Goal: Information Seeking & Learning: Learn about a topic

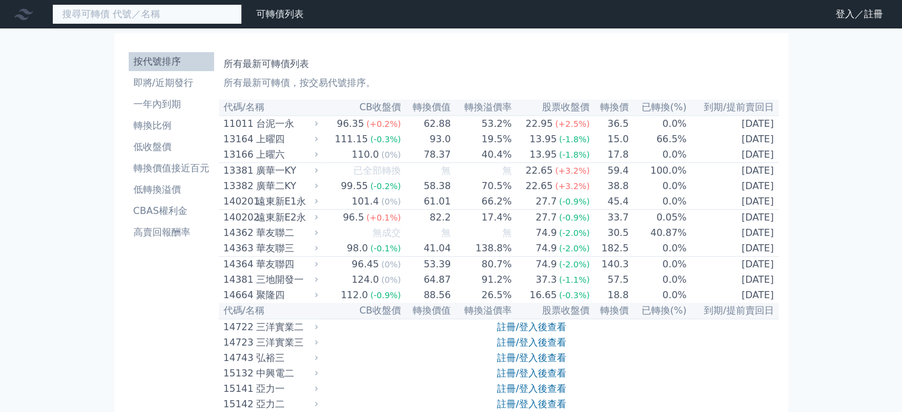
click at [153, 12] on input at bounding box center [147, 14] width 190 height 20
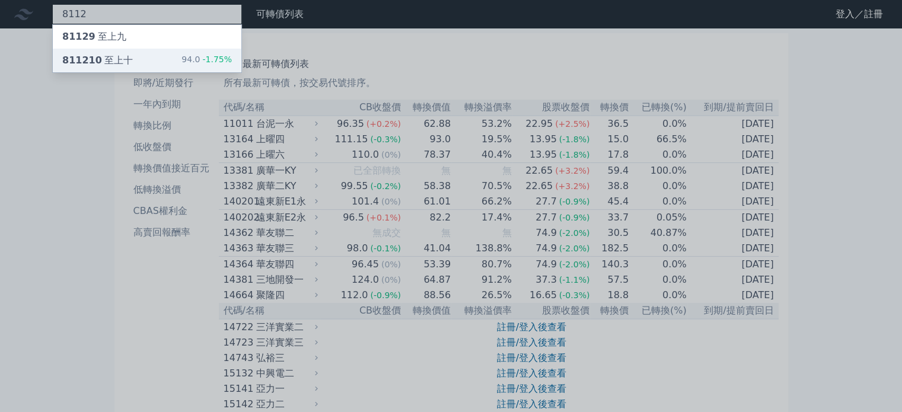
type input "8112"
click at [85, 56] on span "811210" at bounding box center [82, 60] width 40 height 11
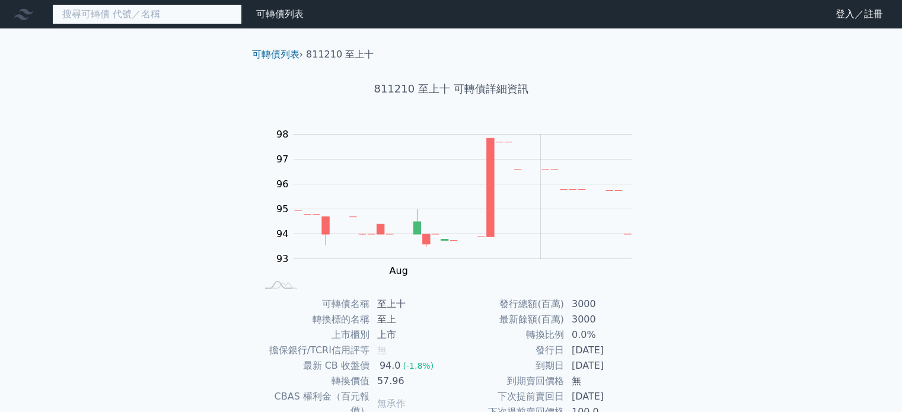
click at [215, 23] on input at bounding box center [147, 14] width 190 height 20
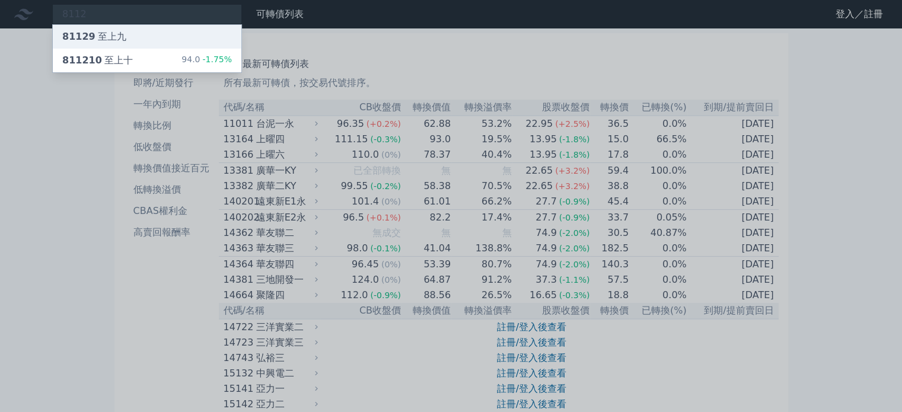
click at [90, 34] on span "81129" at bounding box center [78, 36] width 33 height 11
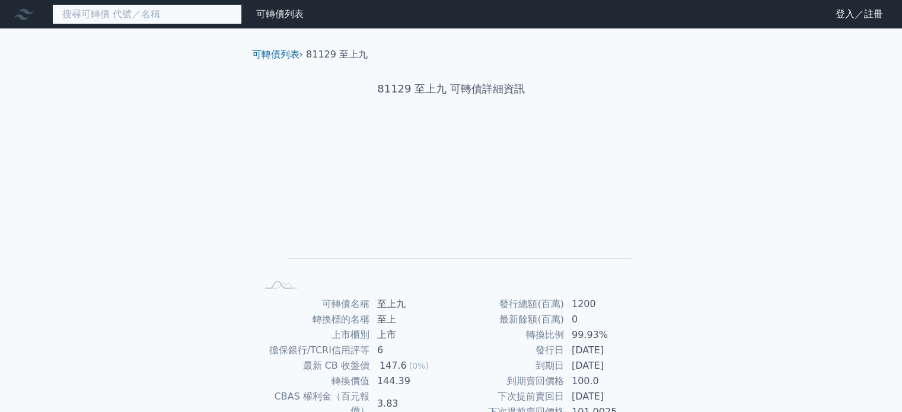
click at [192, 14] on input at bounding box center [147, 14] width 190 height 20
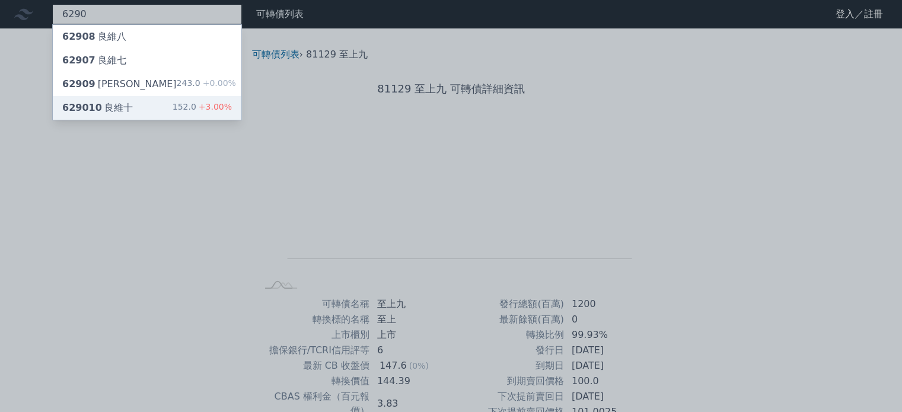
type input "6290"
click at [119, 102] on div "629010 良維十" at bounding box center [97, 108] width 71 height 14
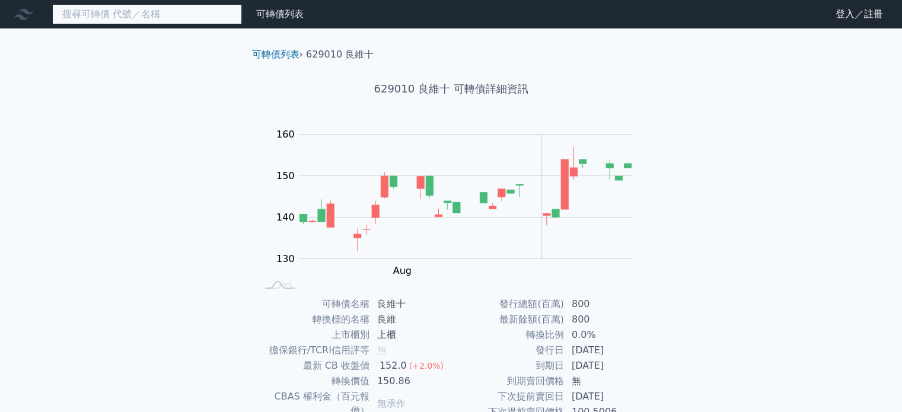
click at [168, 16] on input at bounding box center [147, 14] width 190 height 20
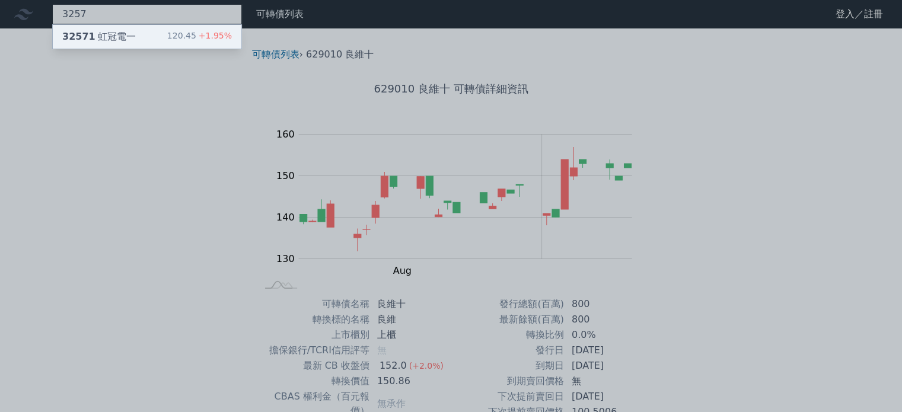
type input "3257"
click at [123, 33] on div "32571 虹冠電一" at bounding box center [99, 37] width 74 height 14
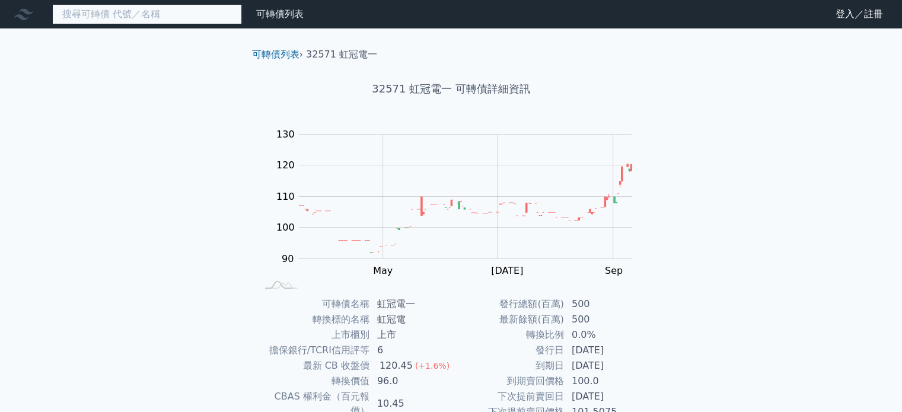
click at [134, 11] on input at bounding box center [147, 14] width 190 height 20
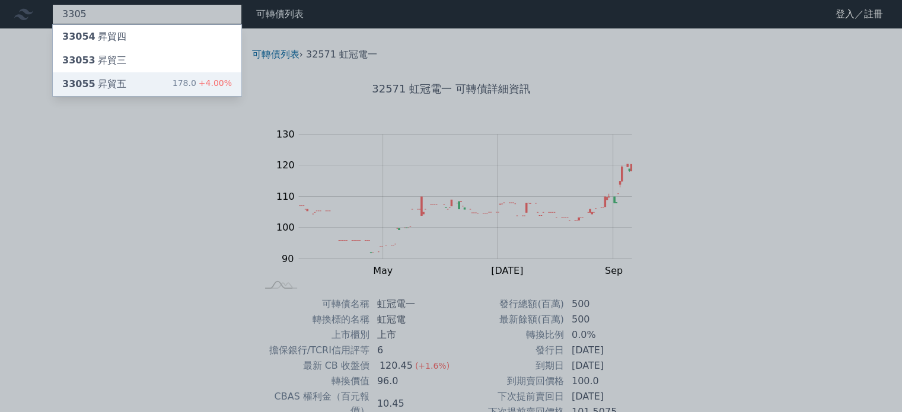
type input "3305"
click at [113, 76] on div "33055 昇貿五 178.0 +4.00%" at bounding box center [147, 84] width 189 height 24
